Goal: Information Seeking & Learning: Learn about a topic

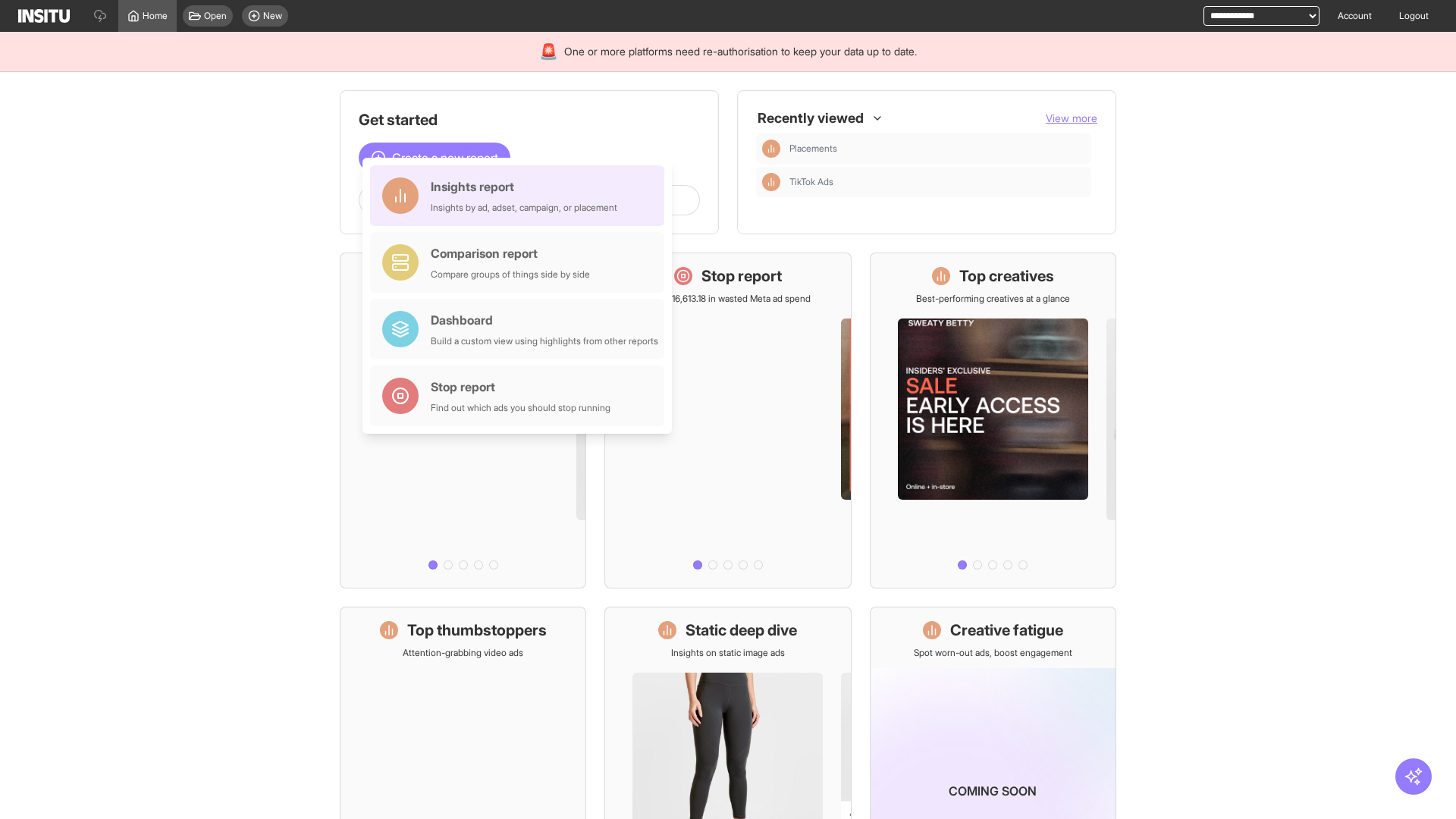
click at [521, 195] on div "Insights report Insights by ad, adset, campaign, or placement" at bounding box center [524, 195] width 187 height 37
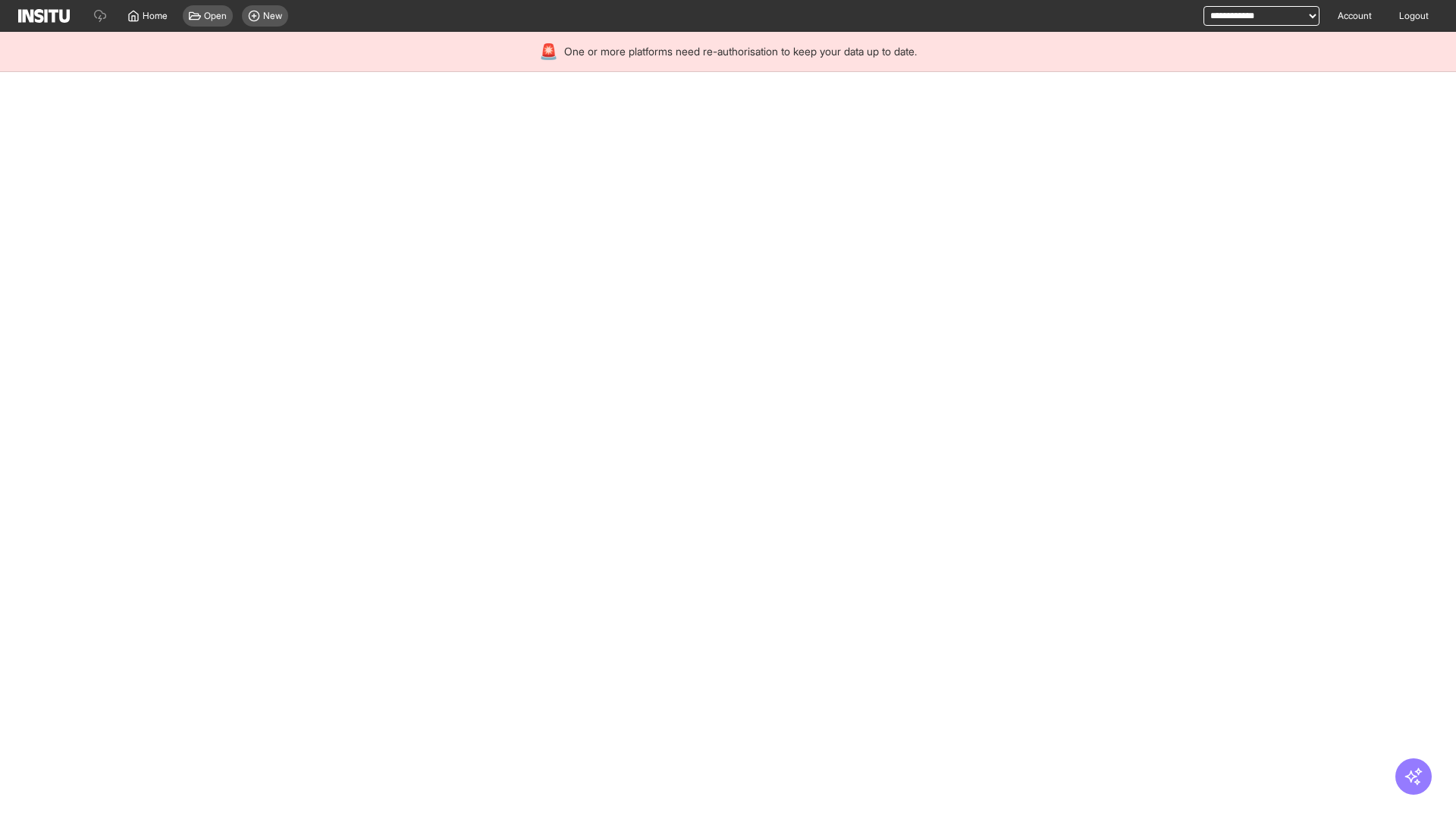
select select "**"
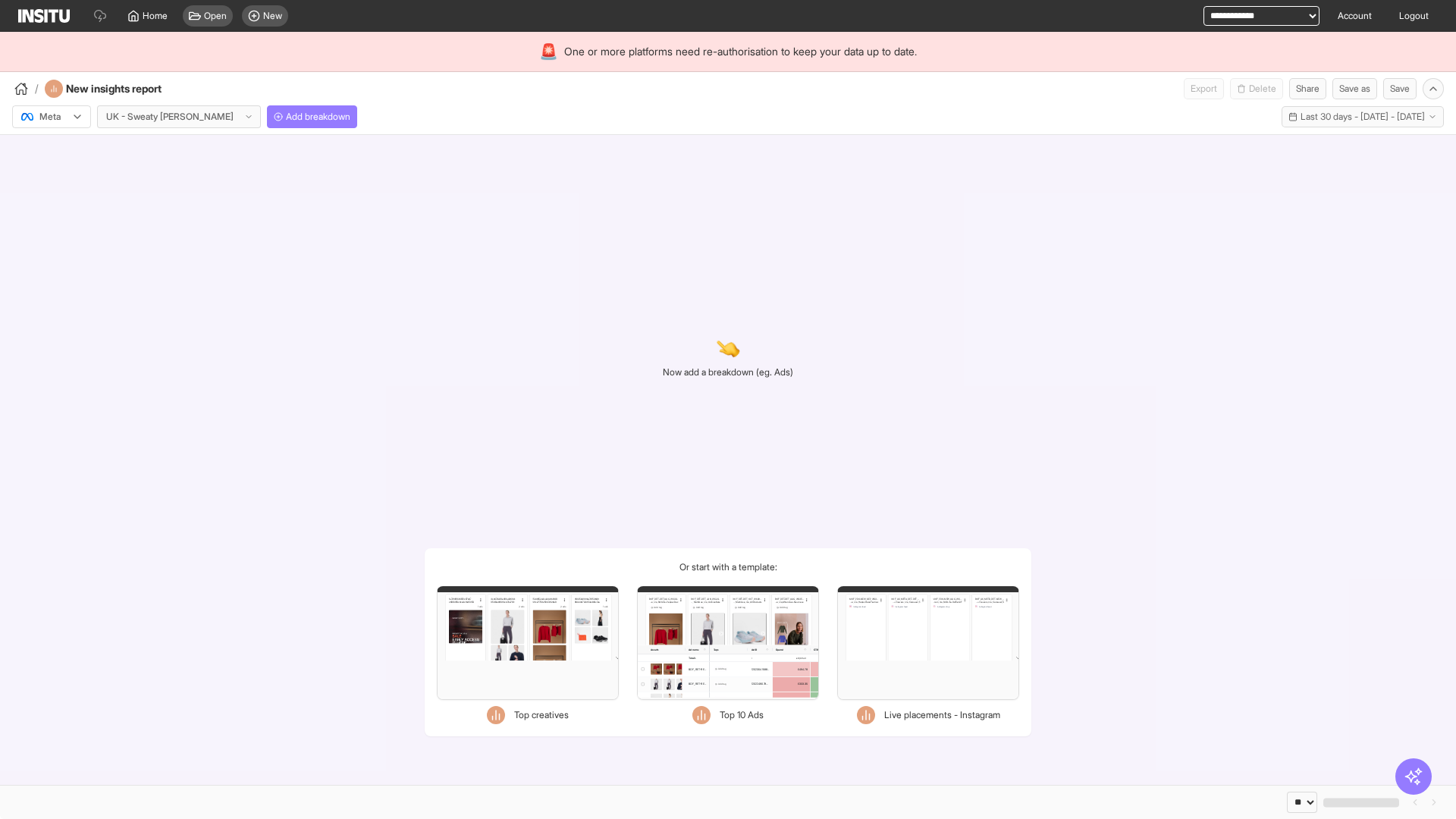
click at [52, 116] on div at bounding box center [40, 116] width 42 height 15
click at [51, 149] on span "Meta" at bounding box center [50, 149] width 20 height 13
click at [286, 116] on span "Add breakdown" at bounding box center [318, 116] width 65 height 13
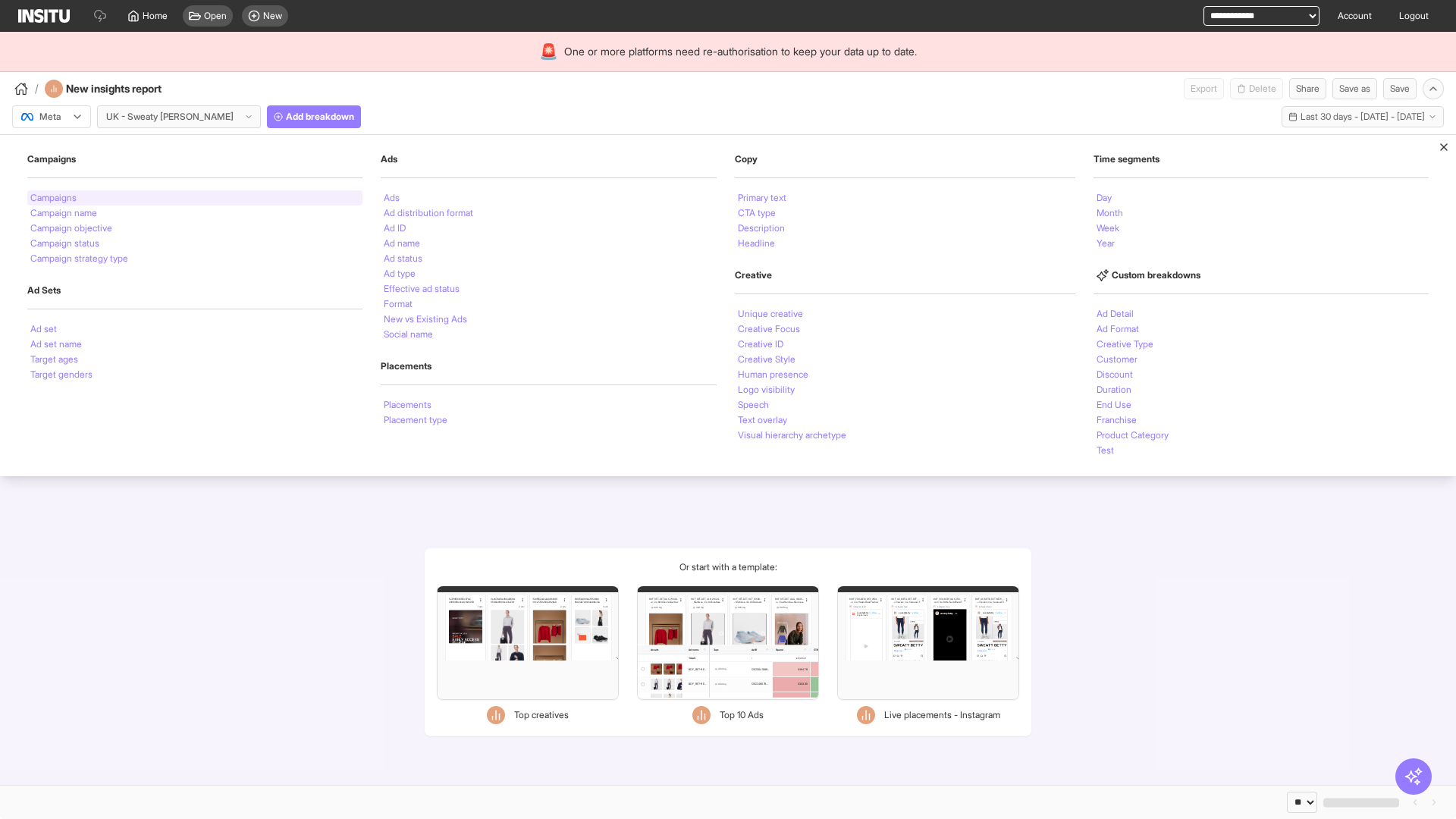
click at [55, 198] on li "Campaigns" at bounding box center [54, 197] width 46 height 9
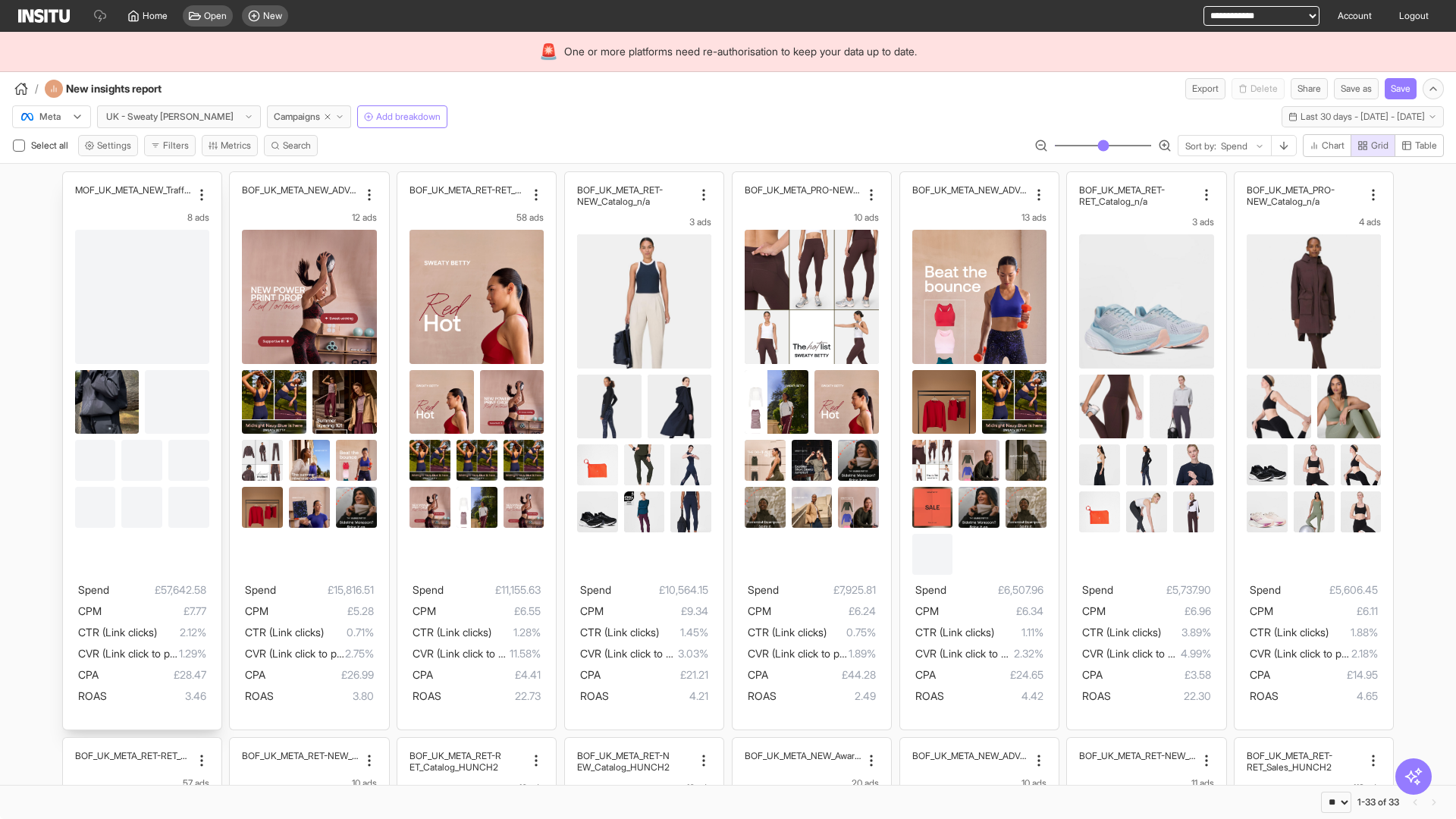
click at [69, 179] on div "MOF_UK_META_NEW_Traffic_July25 8 ads Spend £57,642.58 CPM £7.77 CTR (Link click…" at bounding box center [142, 450] width 159 height 557
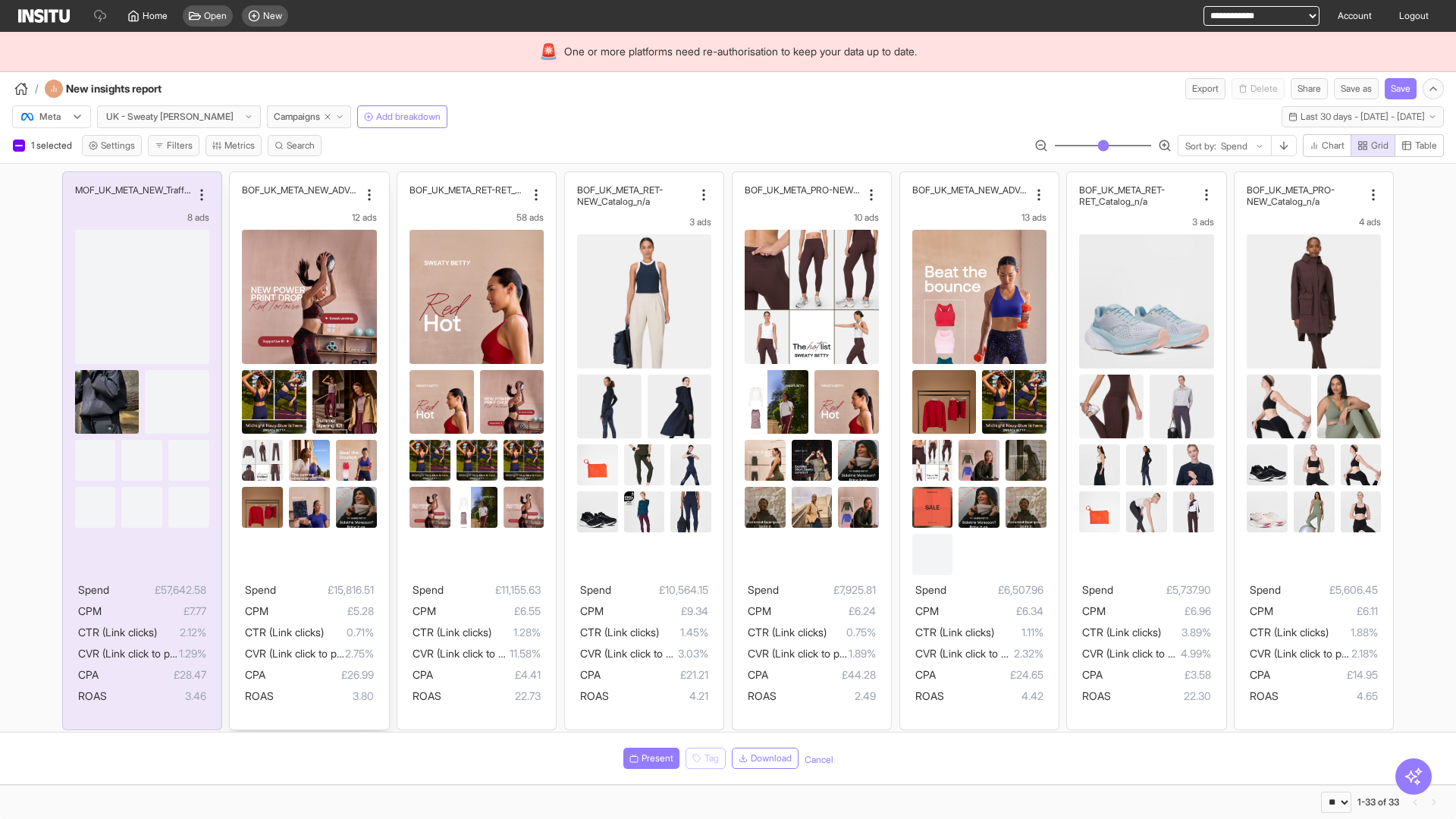
click at [237, 179] on div "BOF_UK_META_NEW_ADV+_Q2 12 ads Spend £15,816.51 CPM £5.28 CTR (Link clicks) 0.7…" at bounding box center [309, 450] width 159 height 557
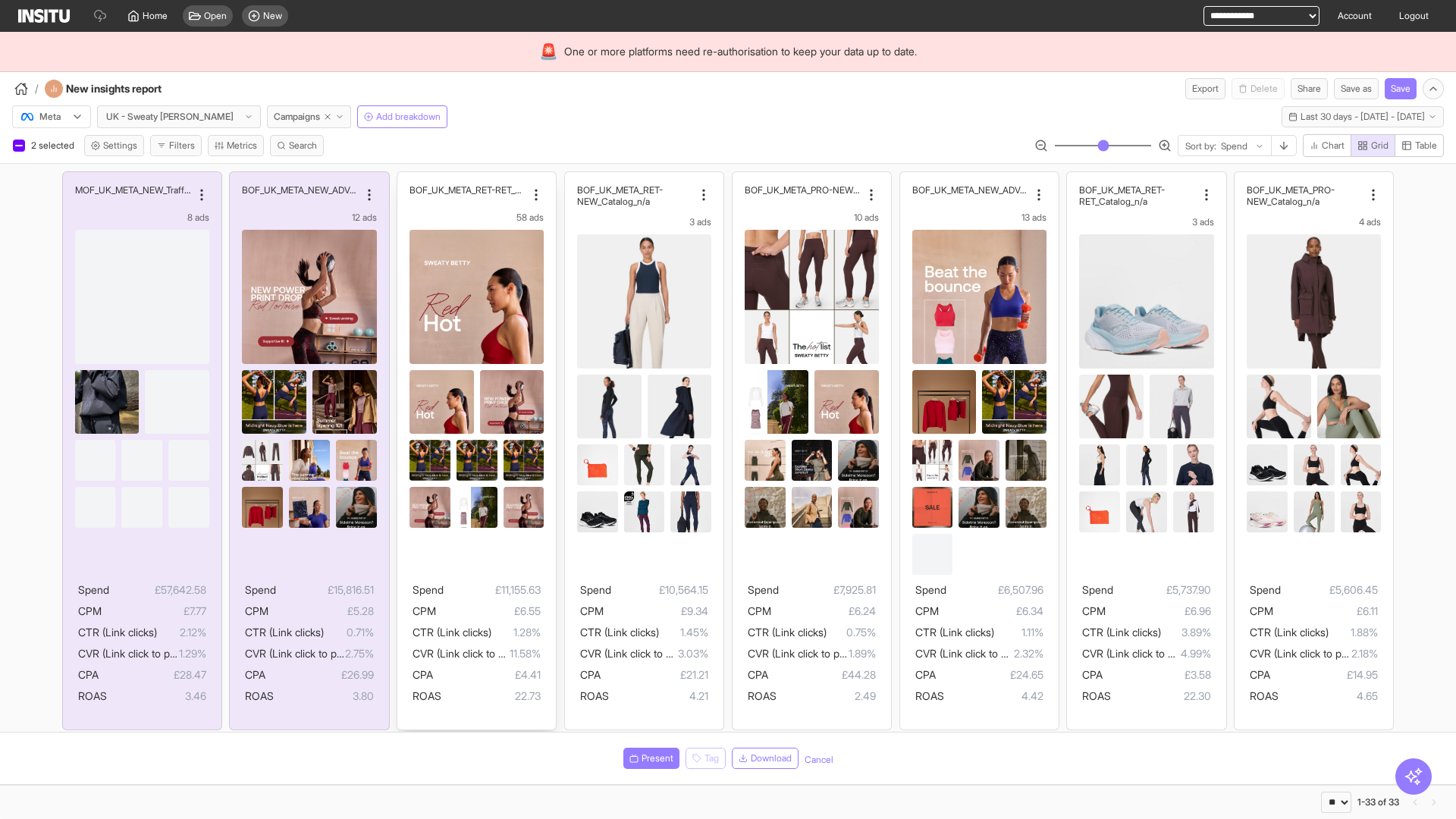
click at [405, 179] on div "BOF_UK_META_RET-RET_Sales_n/a 58 ads Spend £11,155.63 CPM £6.55 CTR (Link click…" at bounding box center [477, 450] width 159 height 557
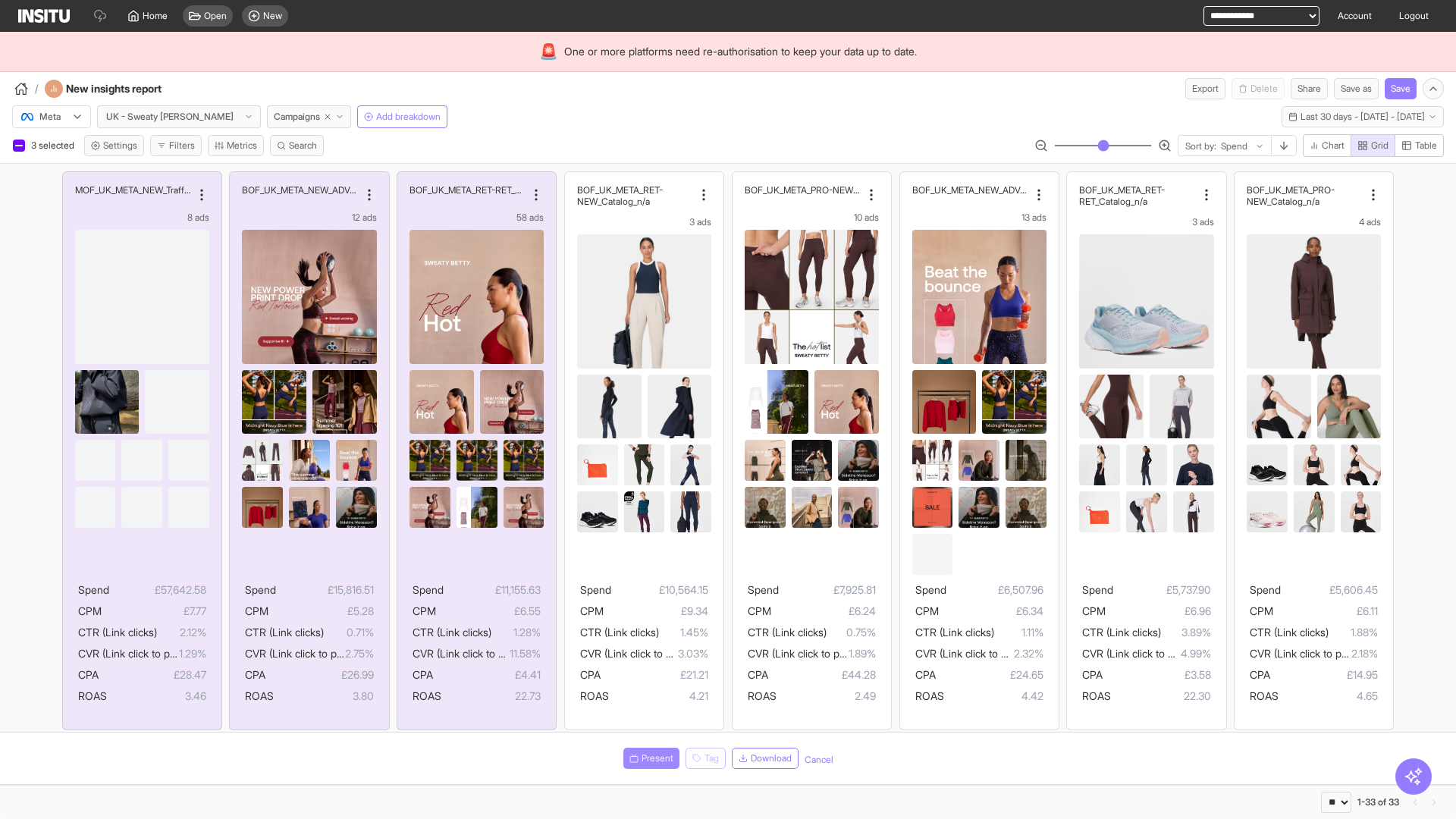
click at [648, 758] on span "Present" at bounding box center [657, 757] width 32 height 13
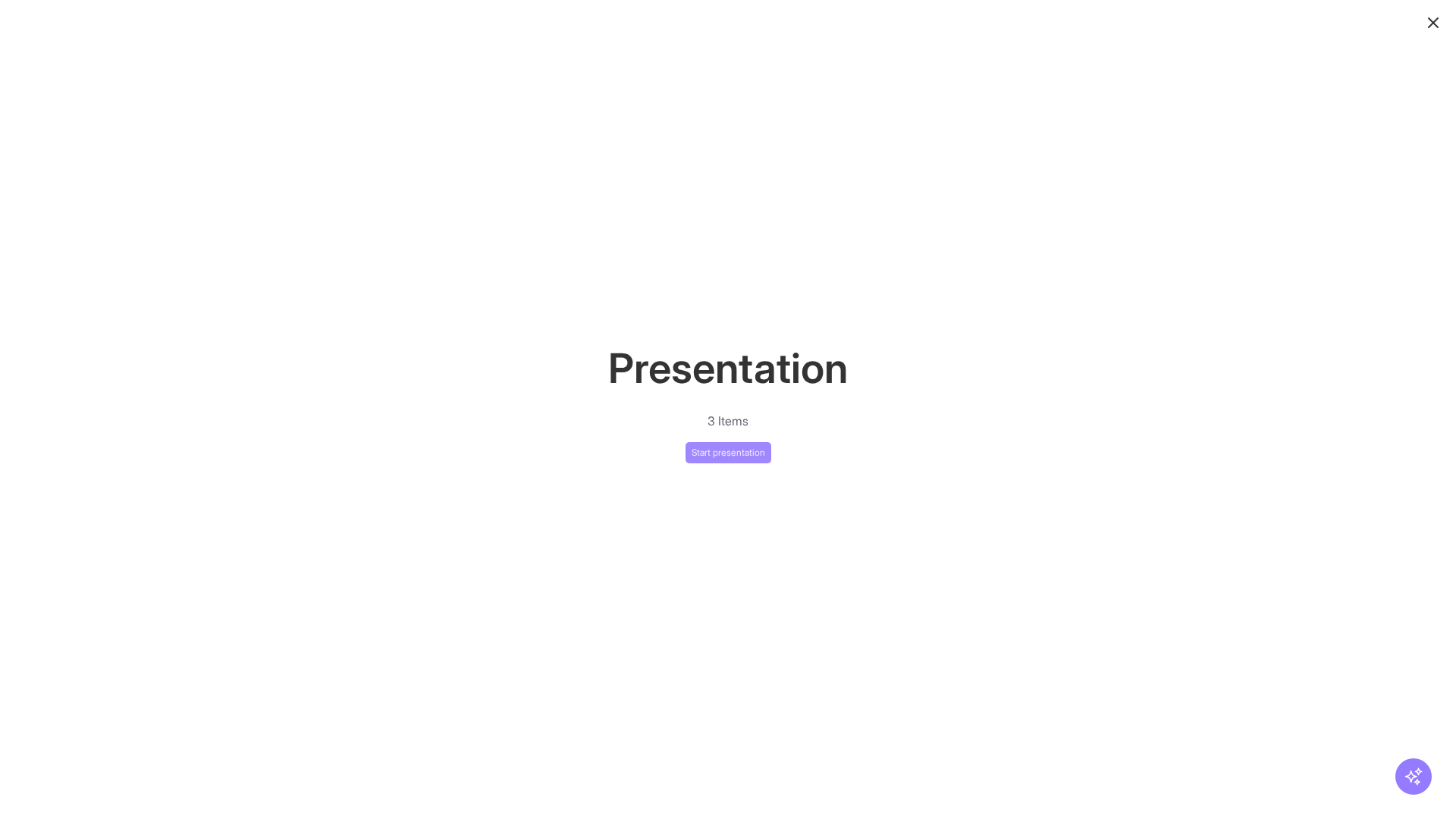
click at [728, 451] on button "Start presentation" at bounding box center [728, 452] width 86 height 21
